Goal: Task Accomplishment & Management: Use online tool/utility

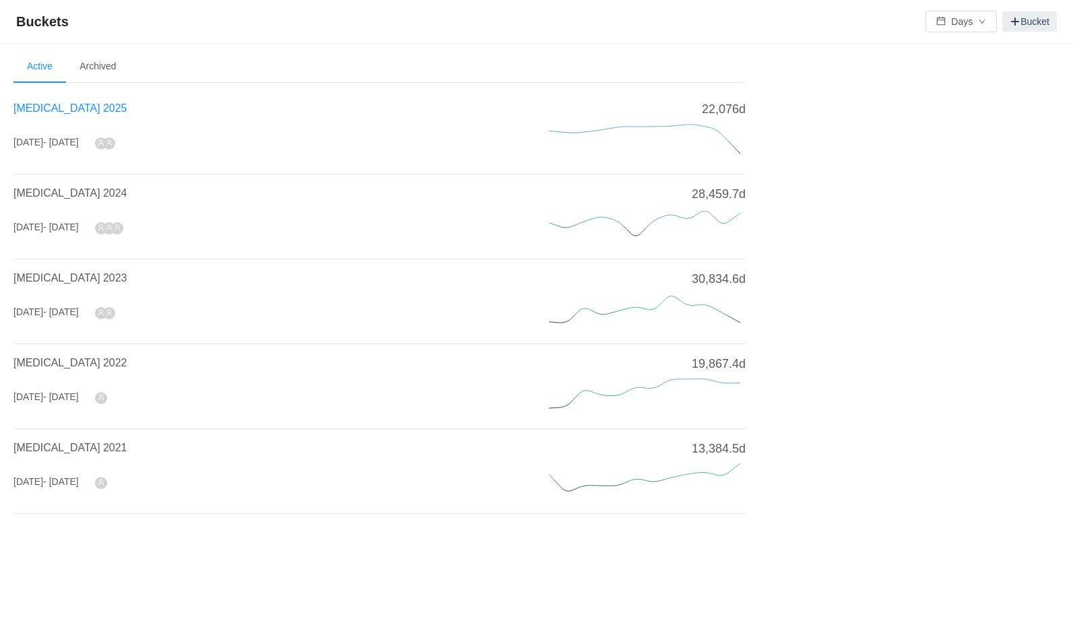
click at [59, 106] on span "[MEDICAL_DATA] 2025" at bounding box center [69, 107] width 113 height 11
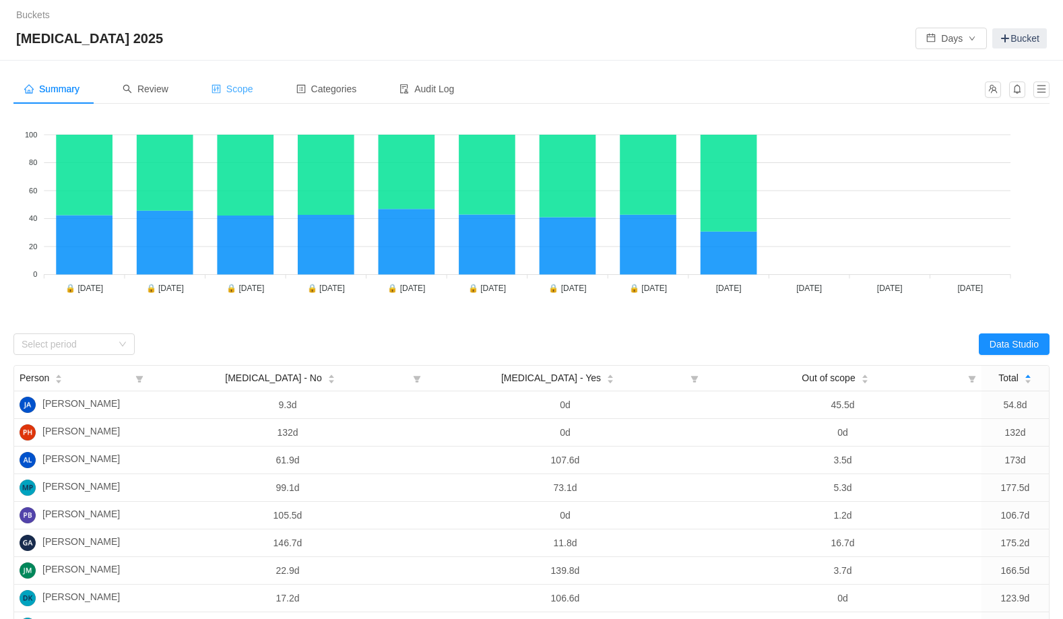
click at [251, 92] on span "Scope" at bounding box center [232, 89] width 42 height 11
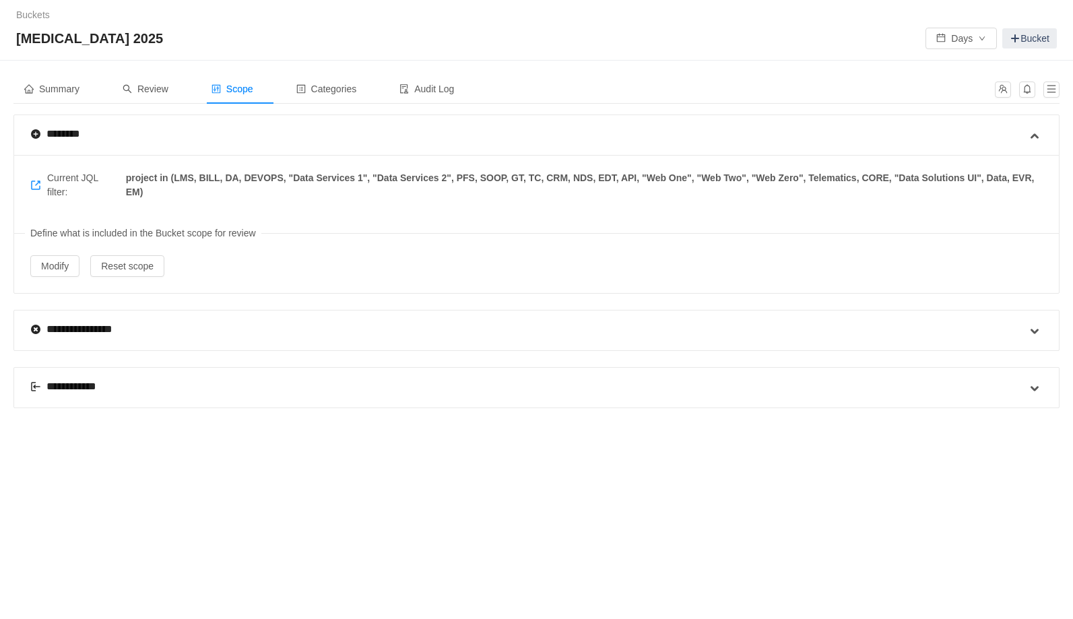
click at [67, 388] on div "**********" at bounding box center [71, 386] width 83 height 16
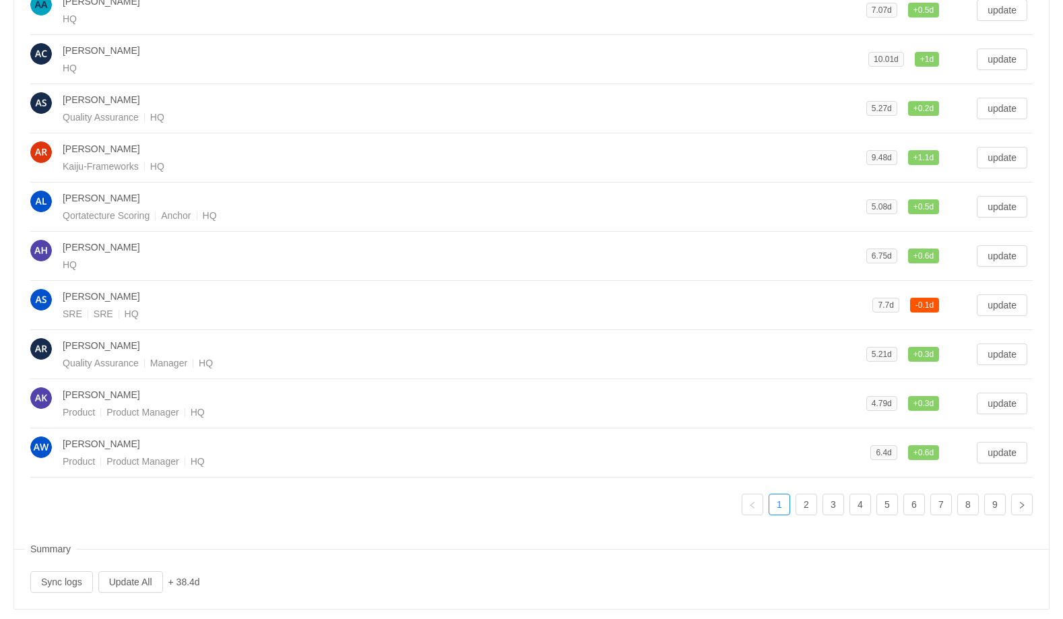
scroll to position [489, 0]
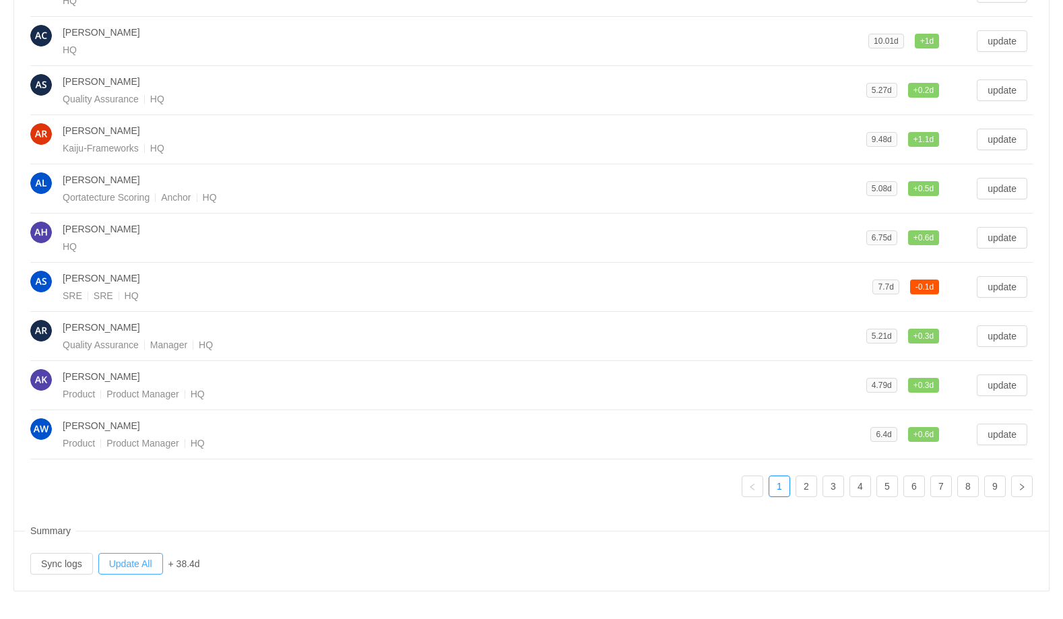
click at [130, 563] on button "Update All" at bounding box center [130, 564] width 65 height 22
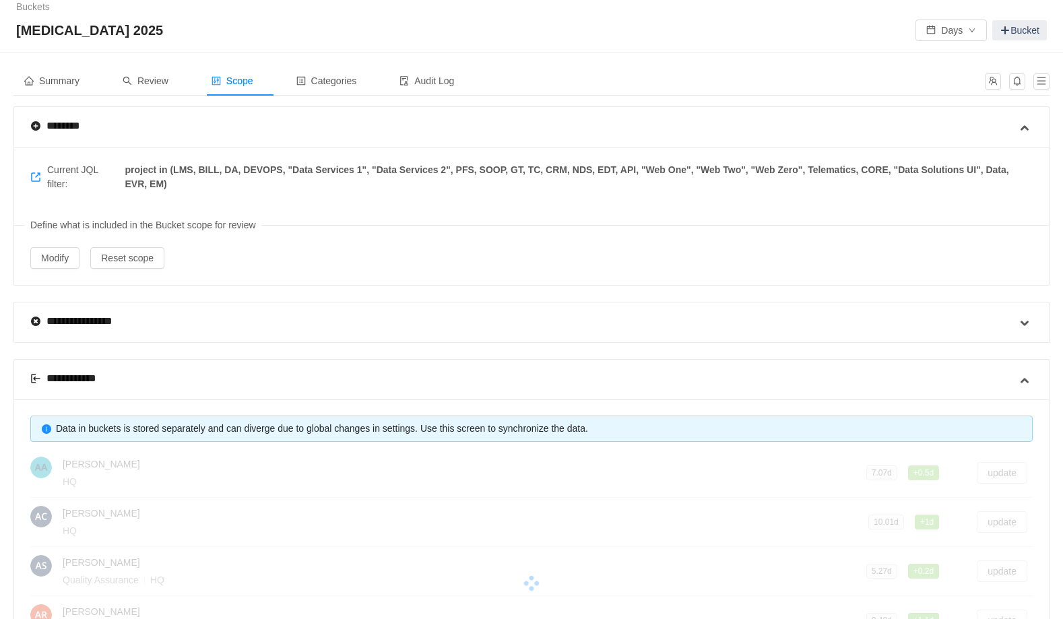
scroll to position [0, 0]
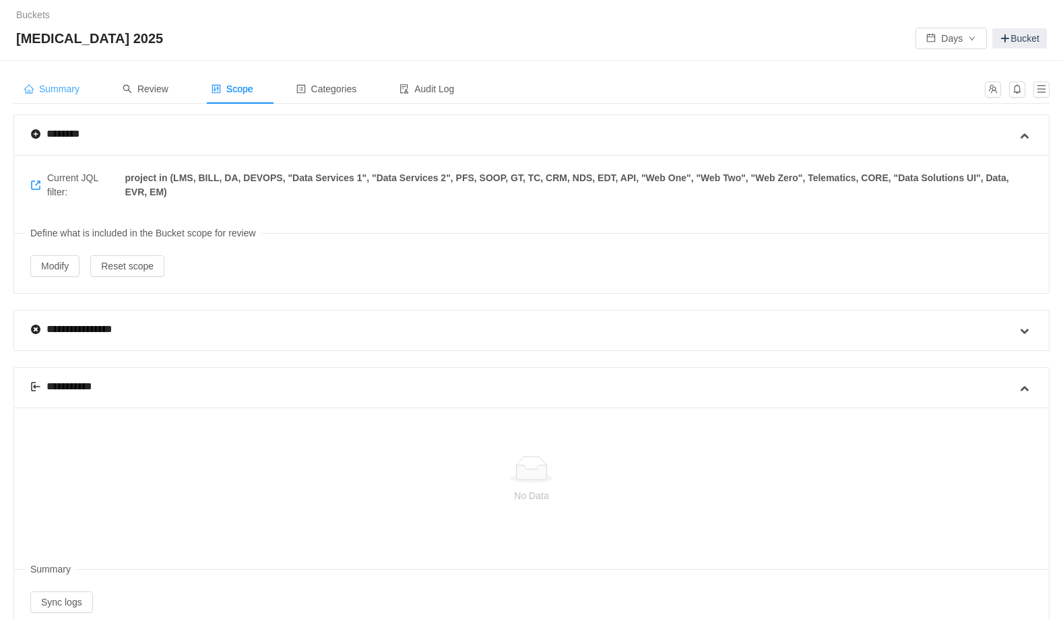
click at [53, 86] on span "Summary" at bounding box center [51, 89] width 55 height 11
